Goal: Task Accomplishment & Management: Manage account settings

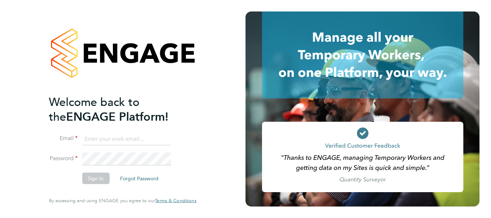
click at [140, 136] on input at bounding box center [126, 139] width 89 height 13
paste input "[EMAIL_ADDRESS][PERSON_NAME][DOMAIN_NAME]"
type input "[EMAIL_ADDRESS][PERSON_NAME][DOMAIN_NAME]"
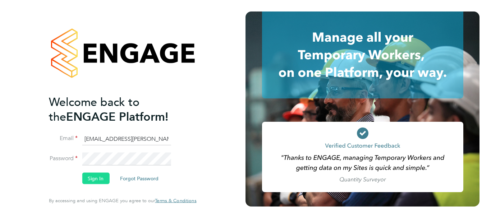
click at [107, 178] on button "Sign In" at bounding box center [95, 178] width 27 height 11
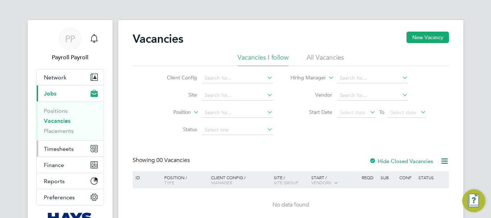
click at [61, 149] on span "Timesheets" at bounding box center [59, 149] width 30 height 7
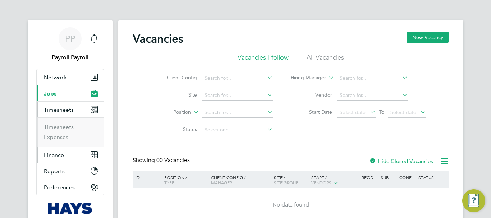
click at [60, 152] on span "Finance" at bounding box center [54, 155] width 20 height 7
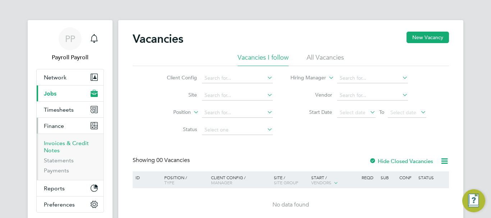
click at [63, 145] on link "Invoices & Credit Notes" at bounding box center [66, 147] width 45 height 14
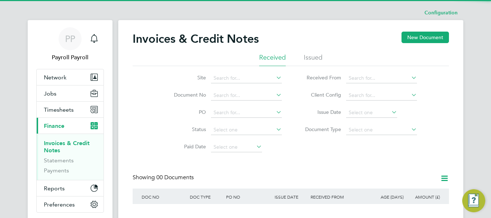
click at [310, 58] on li "Issued" at bounding box center [313, 59] width 19 height 13
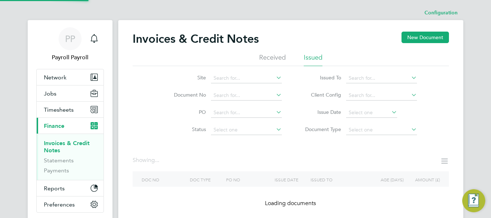
click at [410, 79] on icon at bounding box center [410, 78] width 0 height 10
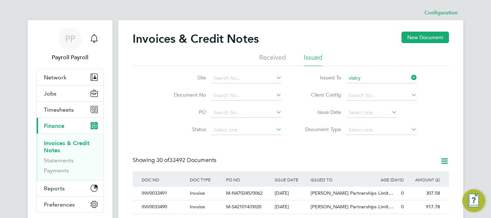
click at [376, 85] on li "Vistry Group Plc" at bounding box center [381, 88] width 71 height 10
type input "Vistry Group Plc"
click at [387, 94] on input at bounding box center [381, 96] width 71 height 10
click at [399, 106] on li "Countryside Clarion (Eastern Quarry) LLP" at bounding box center [395, 106] width 99 height 10
type input "Countryside Clarion (Eastern Quarry) LLP"
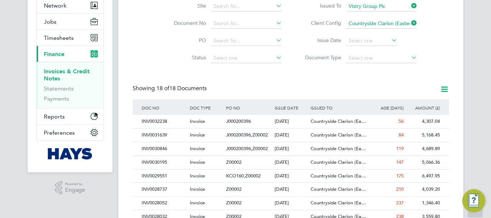
click at [443, 85] on icon at bounding box center [444, 89] width 9 height 9
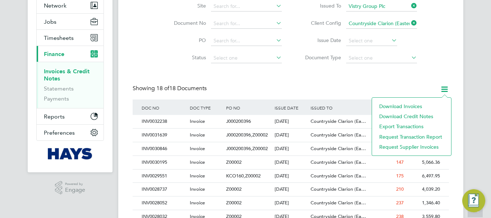
click at [439, 60] on div "Site Document No PO Status Paid Date Issued To Vistry Group Plc Received From C…" at bounding box center [291, 30] width 316 height 73
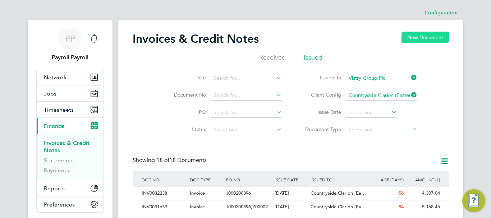
click at [413, 36] on button "New Document" at bounding box center [424, 37] width 47 height 11
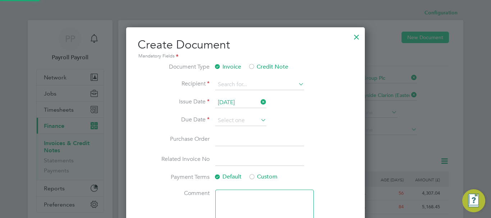
scroll to position [304, 239]
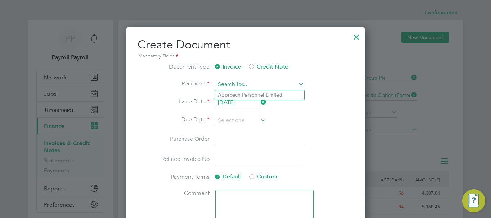
click at [238, 84] on input at bounding box center [259, 84] width 89 height 11
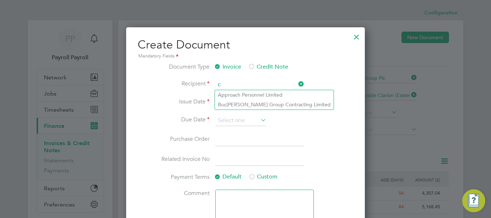
type input "c"
click at [356, 38] on div at bounding box center [356, 35] width 13 height 13
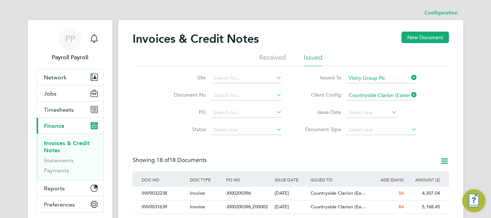
scroll to position [36, 0]
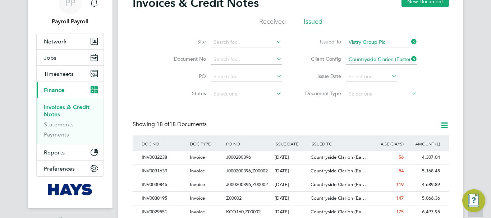
click at [410, 60] on icon at bounding box center [410, 59] width 0 height 10
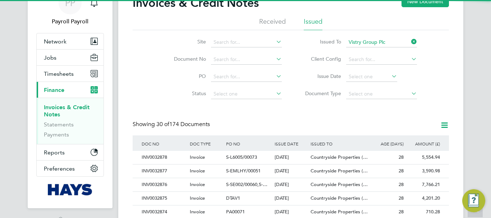
scroll to position [14, 49]
